Goal: Task Accomplishment & Management: Manage account settings

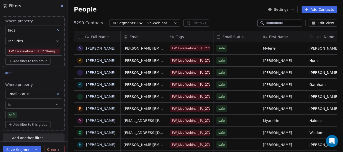
scroll to position [130, 271]
click at [137, 24] on span "FW_Live-Webinar_EU_27thAugust'25 - Batch 2" at bounding box center [154, 23] width 35 height 5
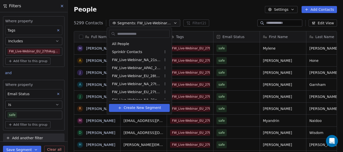
scroll to position [28, 0]
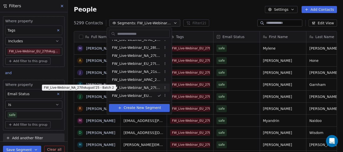
click at [151, 88] on span "FW_Live-Webinar_NA_27thAugust'25 - Batch 2" at bounding box center [136, 87] width 49 height 5
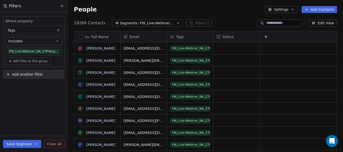
scroll to position [130, 271]
click at [22, 76] on span "Add another filter" at bounding box center [27, 74] width 31 height 5
click at [19, 85] on span "Contact properties" at bounding box center [24, 86] width 33 height 5
type input "********"
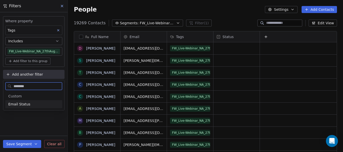
click at [19, 102] on div "Email Status" at bounding box center [33, 104] width 57 height 8
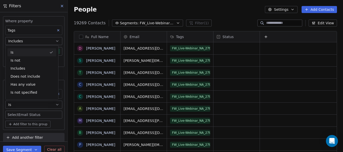
click at [23, 113] on body "U Upcoming Global Contacts People Marketing Workflows Campaigns Sales Pipelines…" at bounding box center [171, 76] width 343 height 152
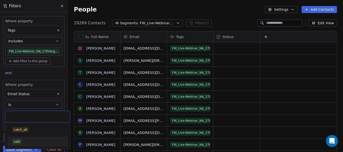
click at [22, 139] on div "safe" at bounding box center [37, 142] width 57 height 8
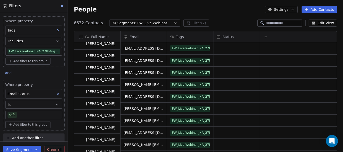
scroll to position [0, 0]
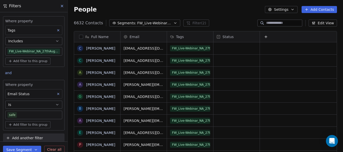
click at [264, 39] on button at bounding box center [266, 37] width 6 height 6
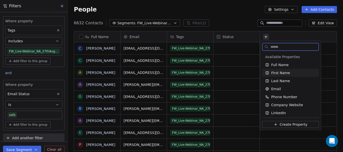
click at [286, 71] on span "First Name" at bounding box center [280, 72] width 19 height 5
click at [289, 74] on div "First Name" at bounding box center [287, 72] width 45 height 5
click at [286, 72] on span "First Name" at bounding box center [280, 72] width 19 height 5
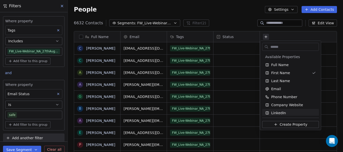
click at [238, 99] on html "U Upcoming Global Contacts People Marketing Workflows Campaigns Sales Pipelines…" at bounding box center [171, 76] width 343 height 152
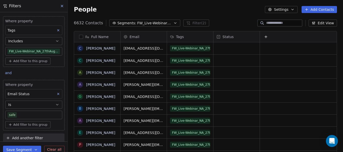
click at [233, 32] on div "Status" at bounding box center [236, 36] width 46 height 11
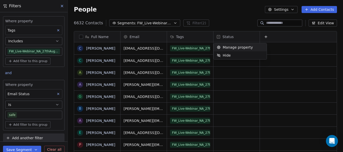
click at [223, 38] on html "U Upcoming Global Contacts People Marketing Workflows Campaigns Sales Pipelines…" at bounding box center [171, 76] width 343 height 152
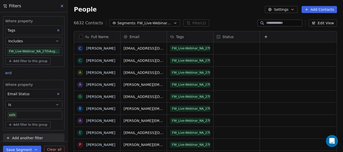
click at [223, 38] on span "Status" at bounding box center [227, 36] width 11 height 5
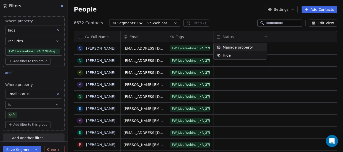
click at [269, 35] on html "U Upcoming Global Contacts People Marketing Workflows Campaigns Sales Pipelines…" at bounding box center [171, 76] width 343 height 152
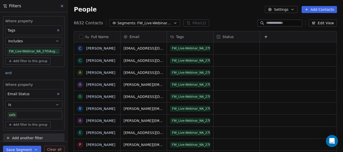
click at [268, 35] on button at bounding box center [266, 37] width 6 height 6
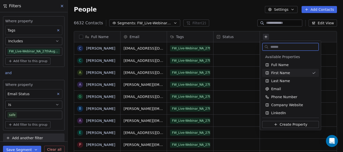
click at [296, 74] on div "First Name" at bounding box center [287, 72] width 45 height 5
click at [239, 86] on html "U Upcoming Global Contacts People Marketing Workflows Campaigns Sales Pipelines…" at bounding box center [171, 76] width 343 height 152
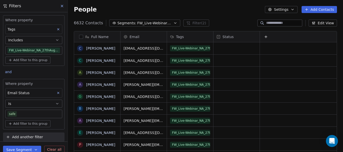
scroll to position [3, 0]
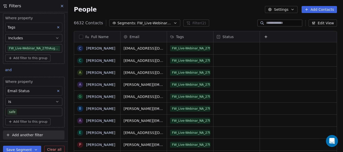
click at [25, 135] on span "Add another filter" at bounding box center [27, 135] width 31 height 5
click at [35, 117] on span "Contact properties" at bounding box center [24, 115] width 33 height 5
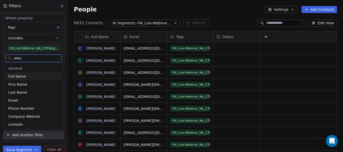
click at [27, 77] on div "Full Name" at bounding box center [33, 76] width 50 height 5
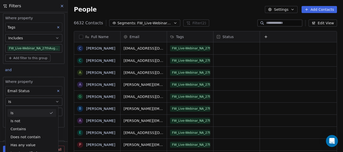
click at [50, 69] on div "Where property Tags Includes FW_Live-Webinar_NA_27thAugust'25 - Batch 2 Add fil…" at bounding box center [33, 73] width 67 height 129
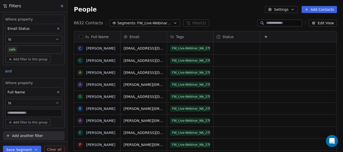
scroll to position [66, 0]
click at [57, 91] on icon at bounding box center [58, 92] width 2 height 2
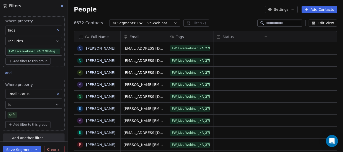
scroll to position [3, 0]
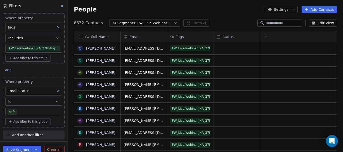
click at [267, 36] on icon at bounding box center [266, 37] width 4 height 4
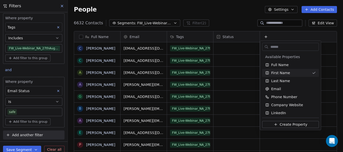
click at [267, 36] on html "U Upcoming Global Contacts People Marketing Workflows Campaigns Sales Pipelines…" at bounding box center [171, 76] width 343 height 152
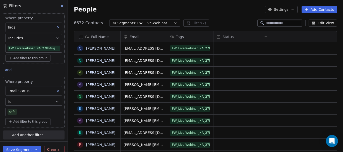
click at [267, 37] on icon at bounding box center [266, 37] width 4 height 4
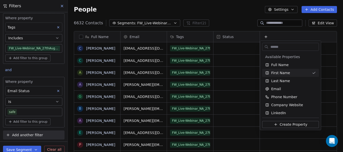
click at [319, 23] on html "U Upcoming Global Contacts People Marketing Workflows Campaigns Sales Pipelines…" at bounding box center [171, 76] width 343 height 152
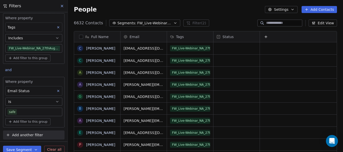
click at [319, 26] on button "Edit View" at bounding box center [322, 23] width 28 height 7
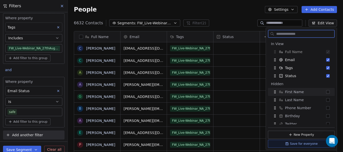
click at [326, 93] on button "Suggestions" at bounding box center [328, 92] width 4 height 4
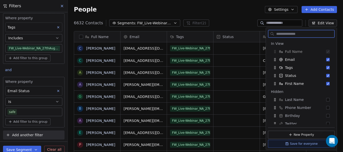
scroll to position [0, 0]
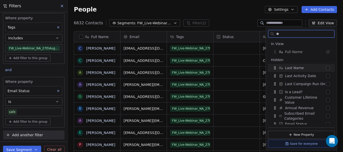
type input "**"
click at [321, 68] on div "Last Name" at bounding box center [301, 68] width 63 height 8
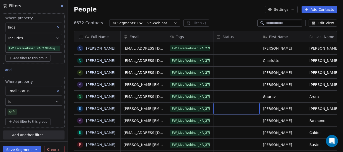
click at [234, 40] on div "Status" at bounding box center [236, 36] width 46 height 11
drag, startPoint x: 234, startPoint y: 40, endPoint x: 326, endPoint y: 24, distance: 93.5
click at [326, 24] on button "Edit View" at bounding box center [322, 23] width 28 height 7
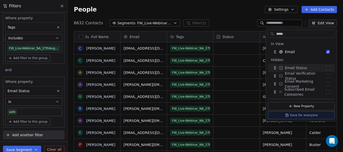
type input "*****"
click at [324, 69] on div "Email Status" at bounding box center [301, 68] width 63 height 8
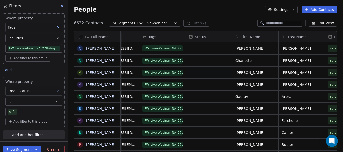
scroll to position [0, 27]
click at [224, 35] on div "Status" at bounding box center [208, 36] width 39 height 5
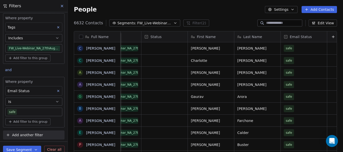
scroll to position [0, 0]
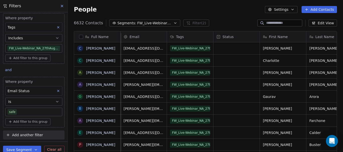
drag, startPoint x: 223, startPoint y: 151, endPoint x: 179, endPoint y: 158, distance: 44.5
click at [179, 152] on html "U Upcoming Global Contacts People Marketing Workflows Campaigns Sales Pipelines…" at bounding box center [171, 76] width 343 height 152
click at [81, 38] on button "button" at bounding box center [81, 37] width 4 height 4
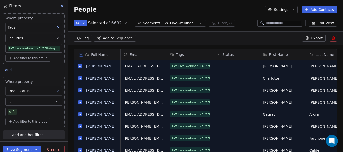
scroll to position [113, 271]
click at [308, 39] on icon at bounding box center [307, 38] width 2 height 3
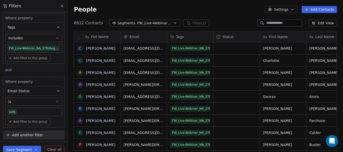
scroll to position [130, 271]
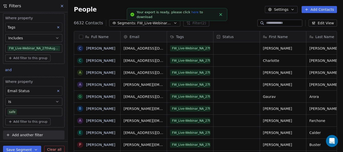
click at [191, 14] on link "here" at bounding box center [194, 12] width 7 height 4
